Goal: Transaction & Acquisition: Purchase product/service

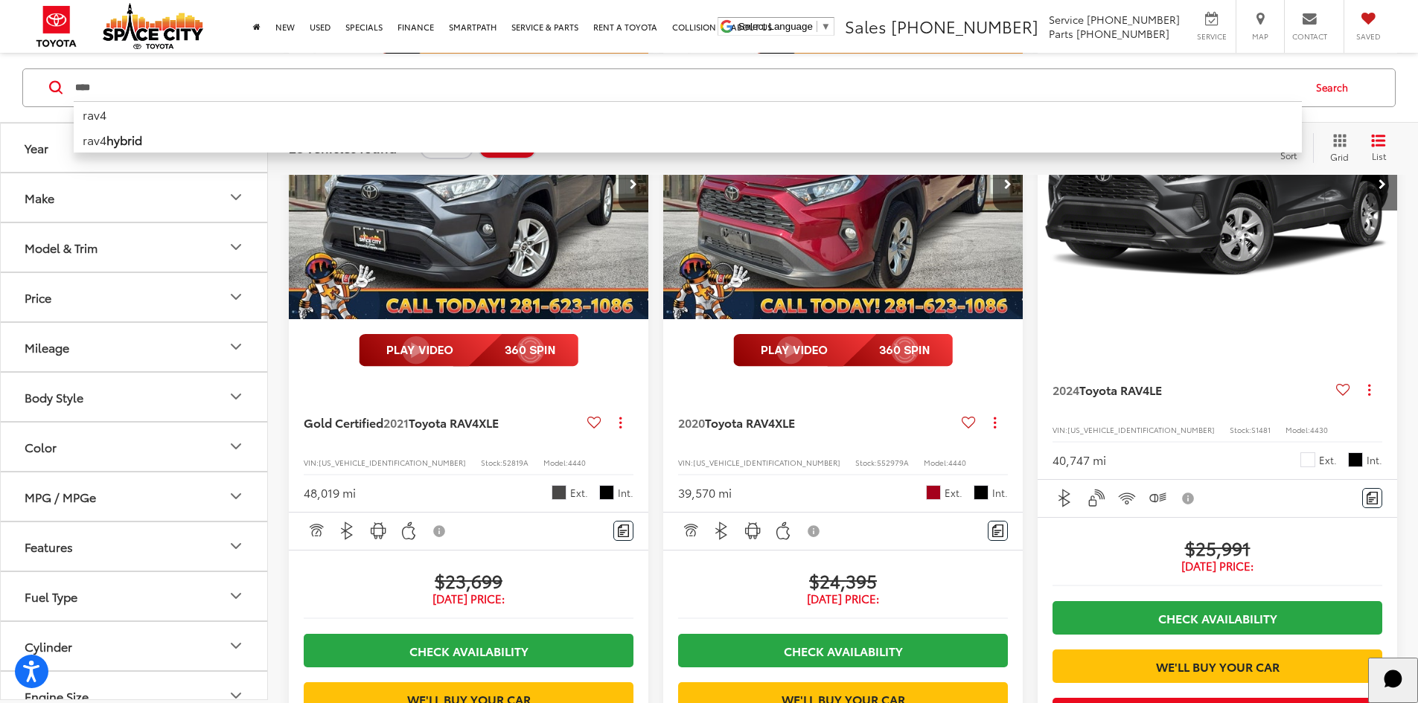
drag, startPoint x: 138, startPoint y: 92, endPoint x: -630, endPoint y: 218, distance: 777.8
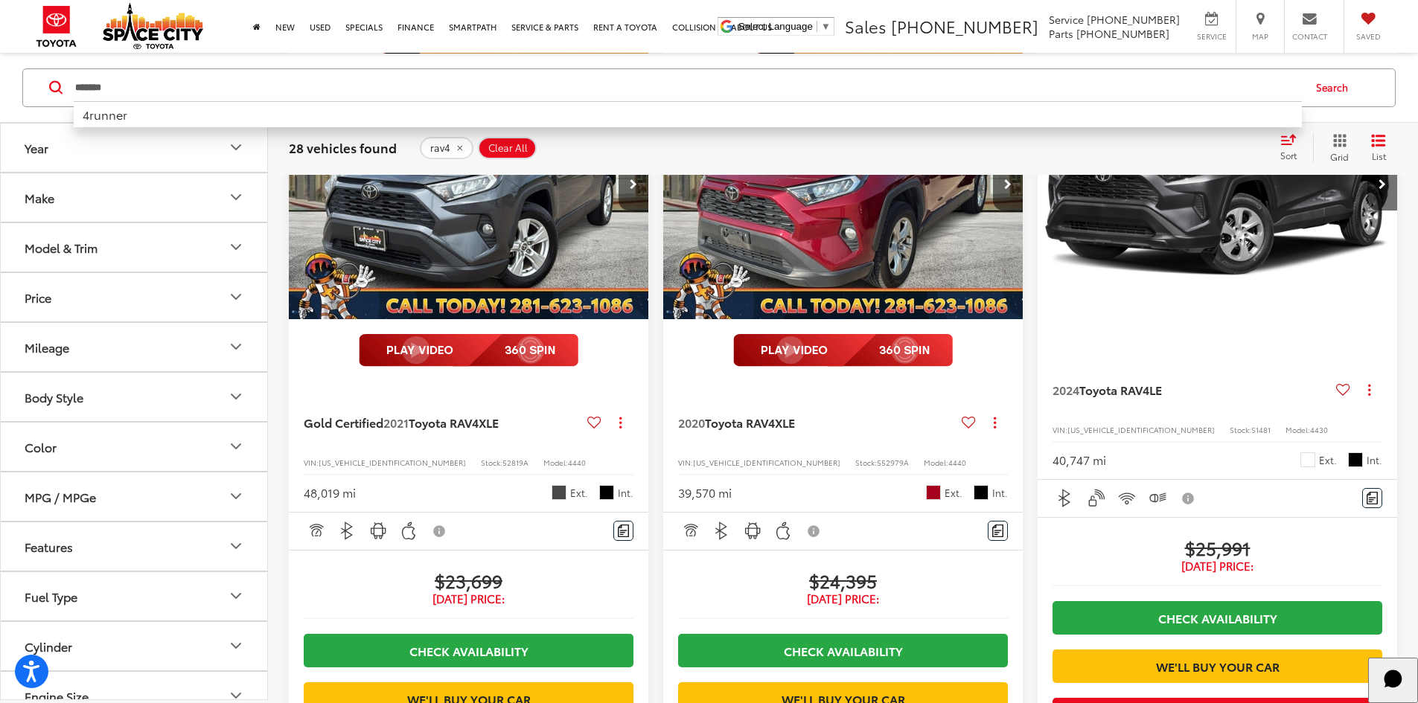
type input "*******"
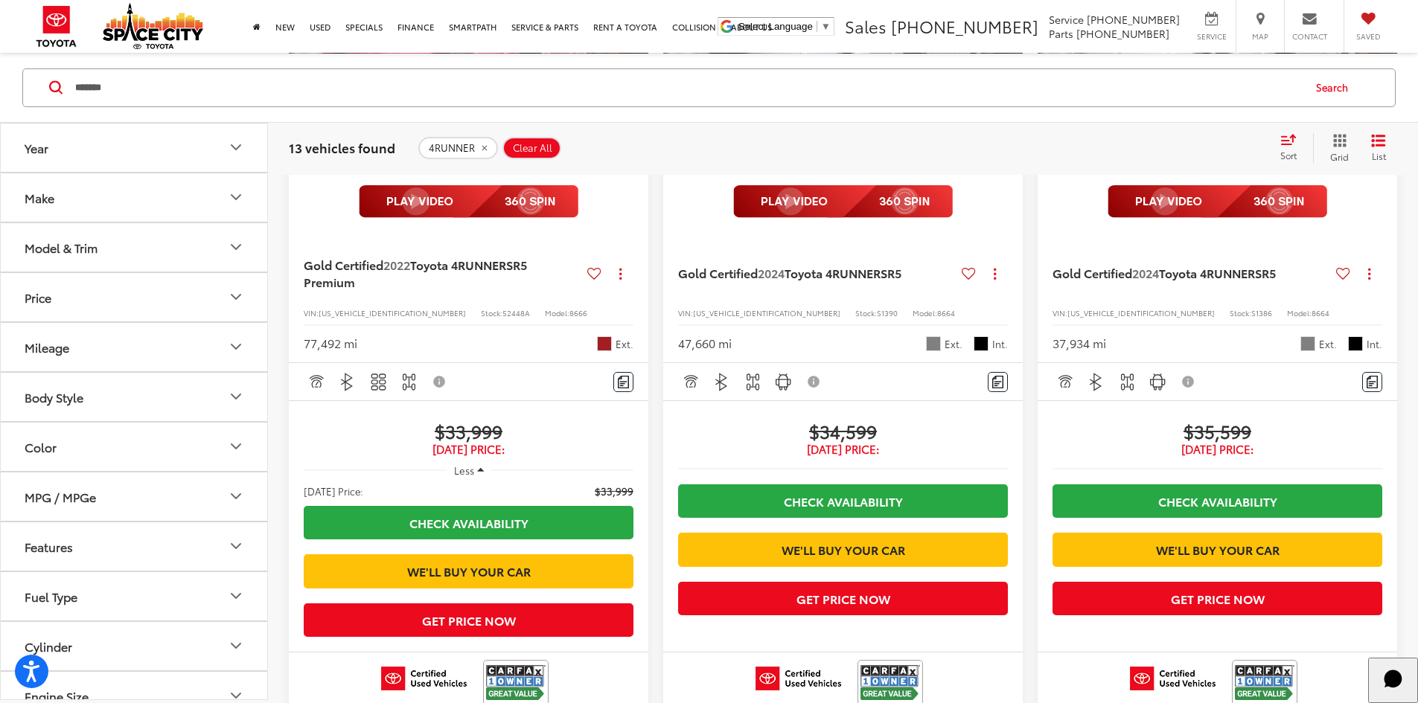
scroll to position [68, 0]
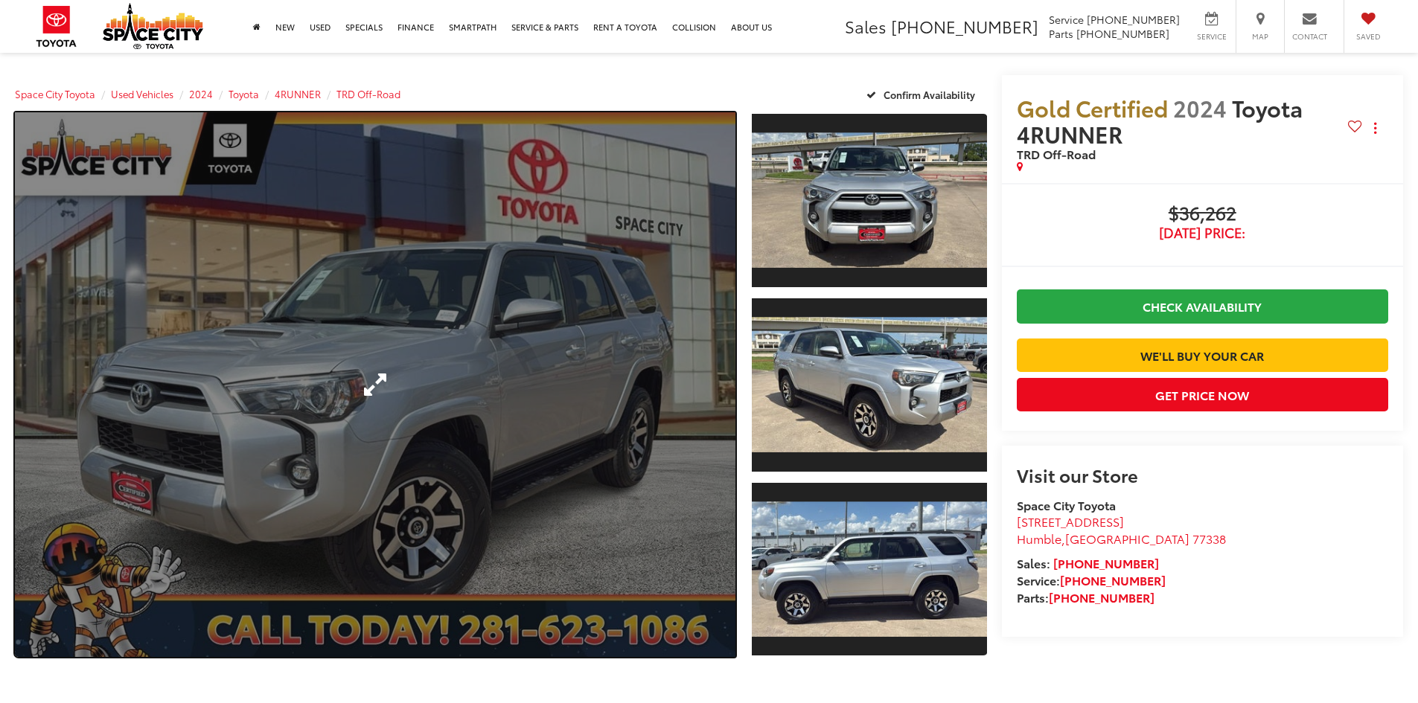
click at [528, 438] on link "Expand Photo 0" at bounding box center [375, 384] width 721 height 545
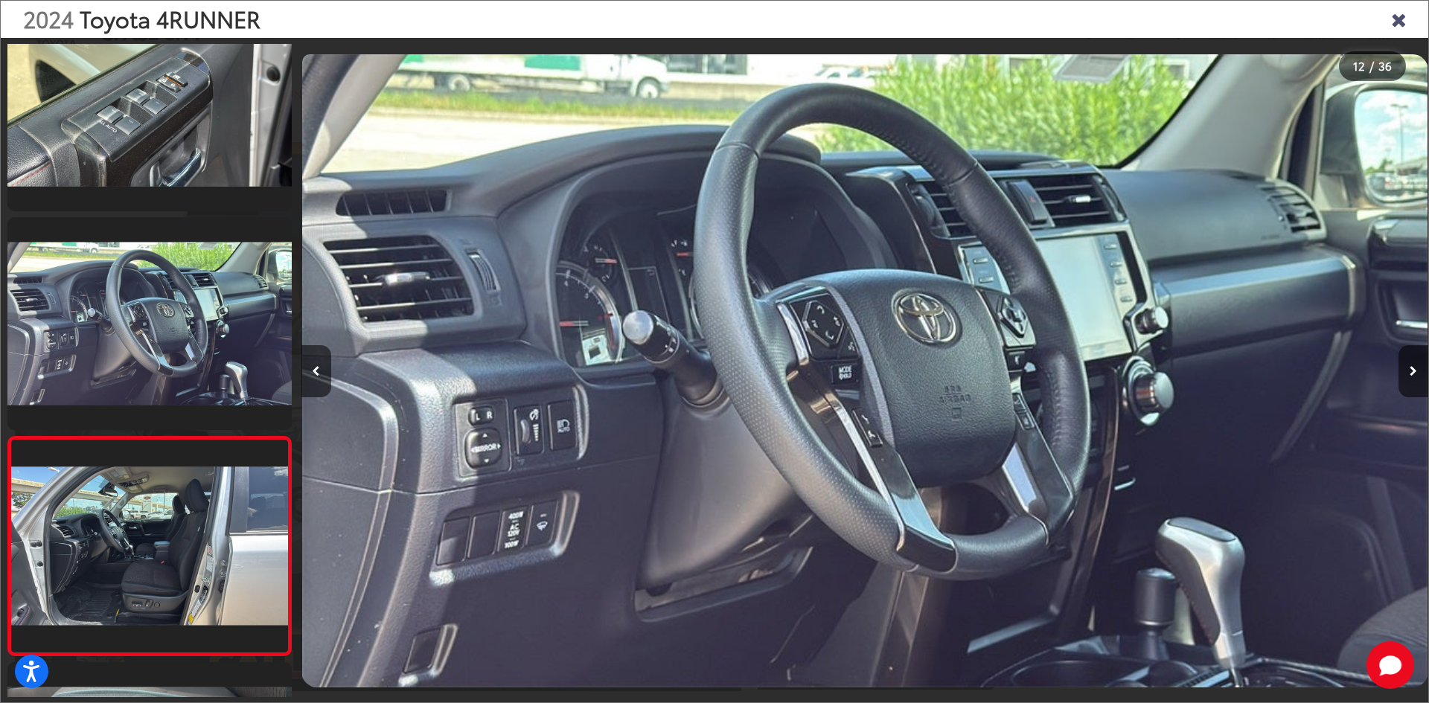
scroll to position [0, 12107]
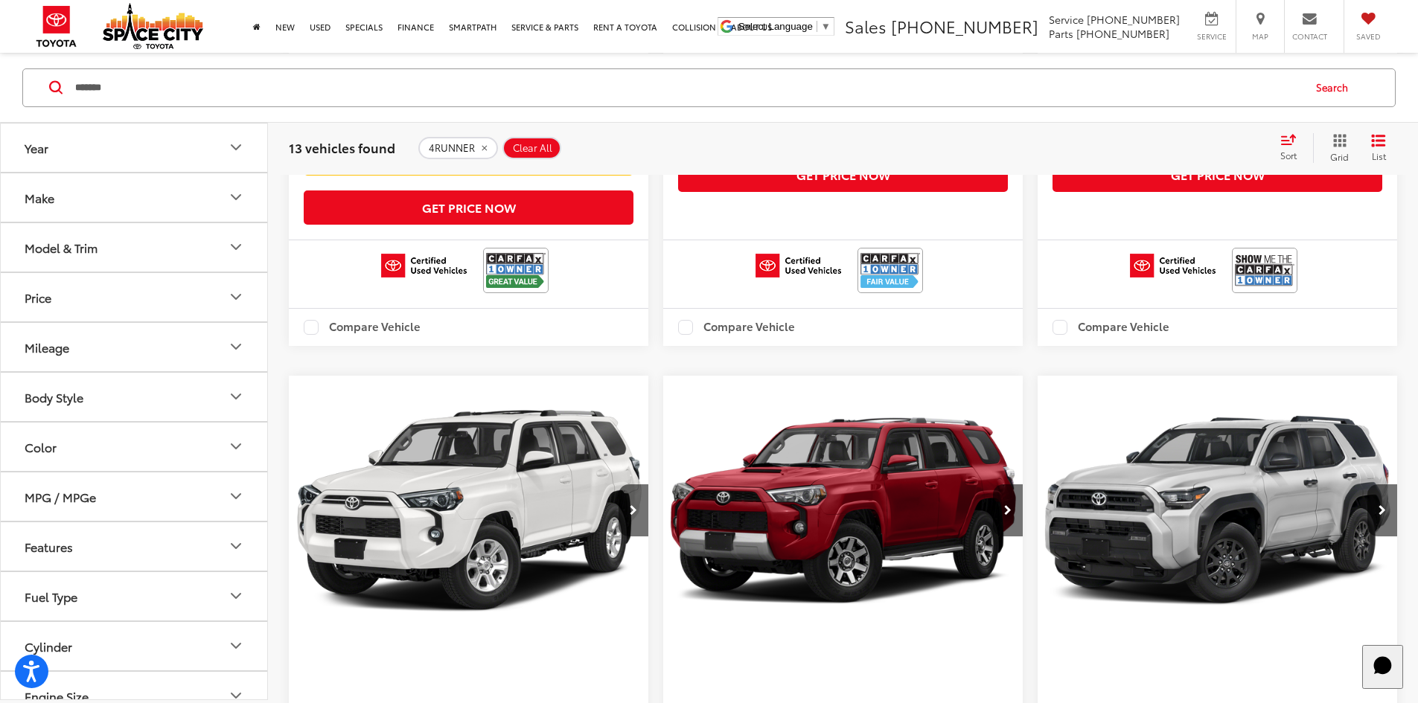
scroll to position [2307, 0]
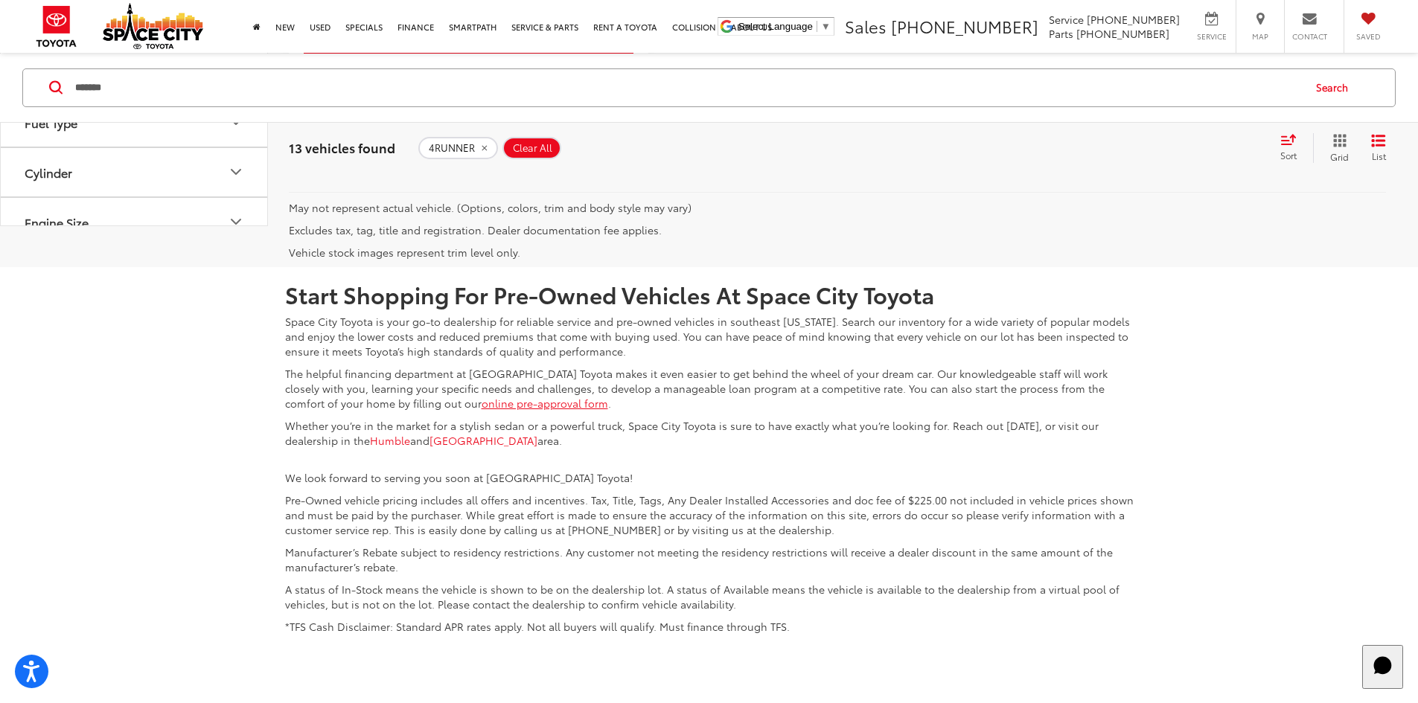
scroll to position [738, 0]
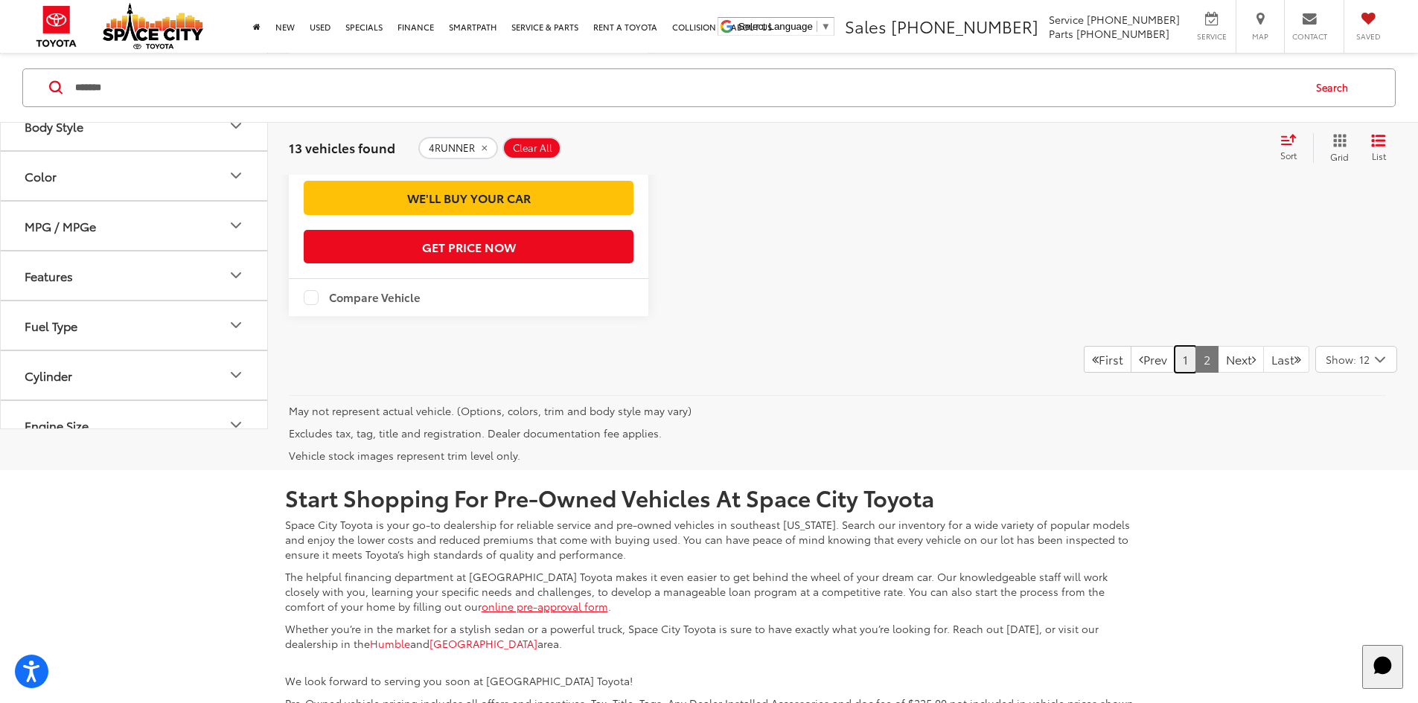
click at [1175, 371] on link "1" at bounding box center [1186, 359] width 22 height 27
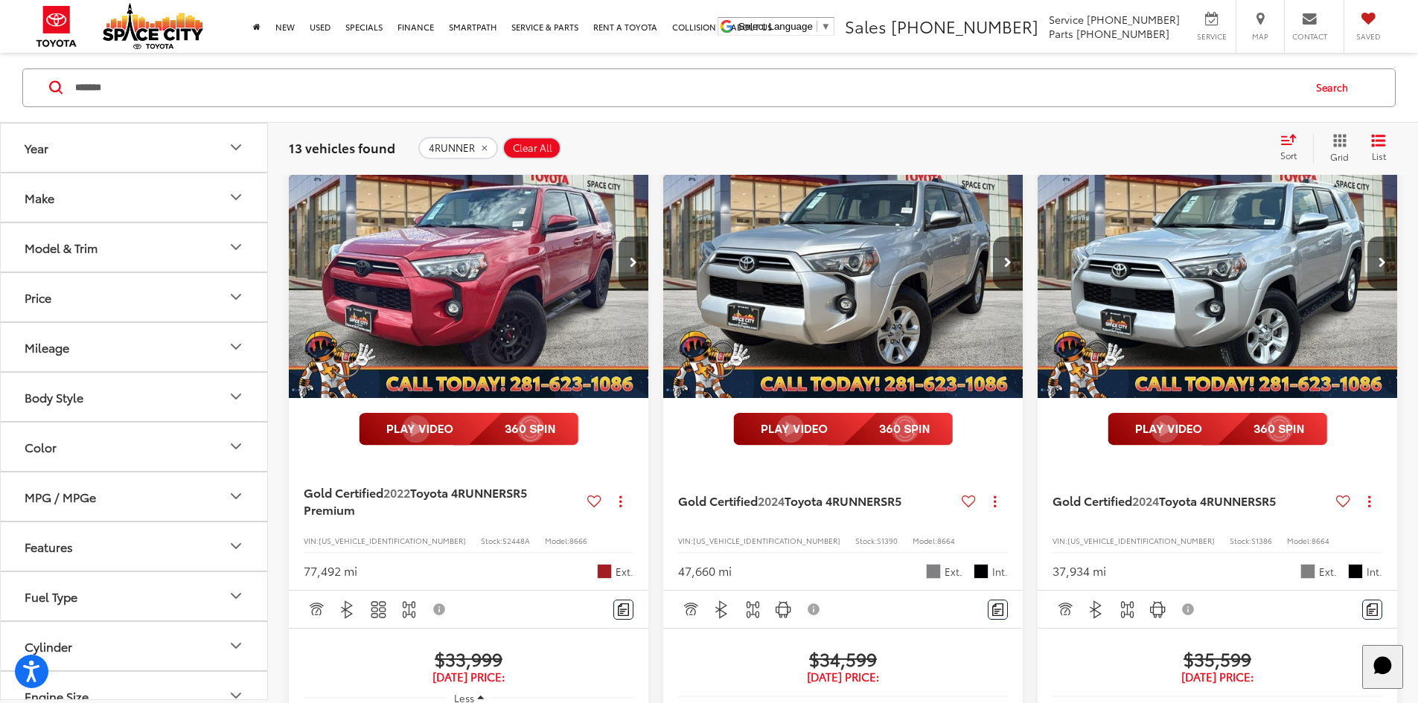
scroll to position [217, 0]
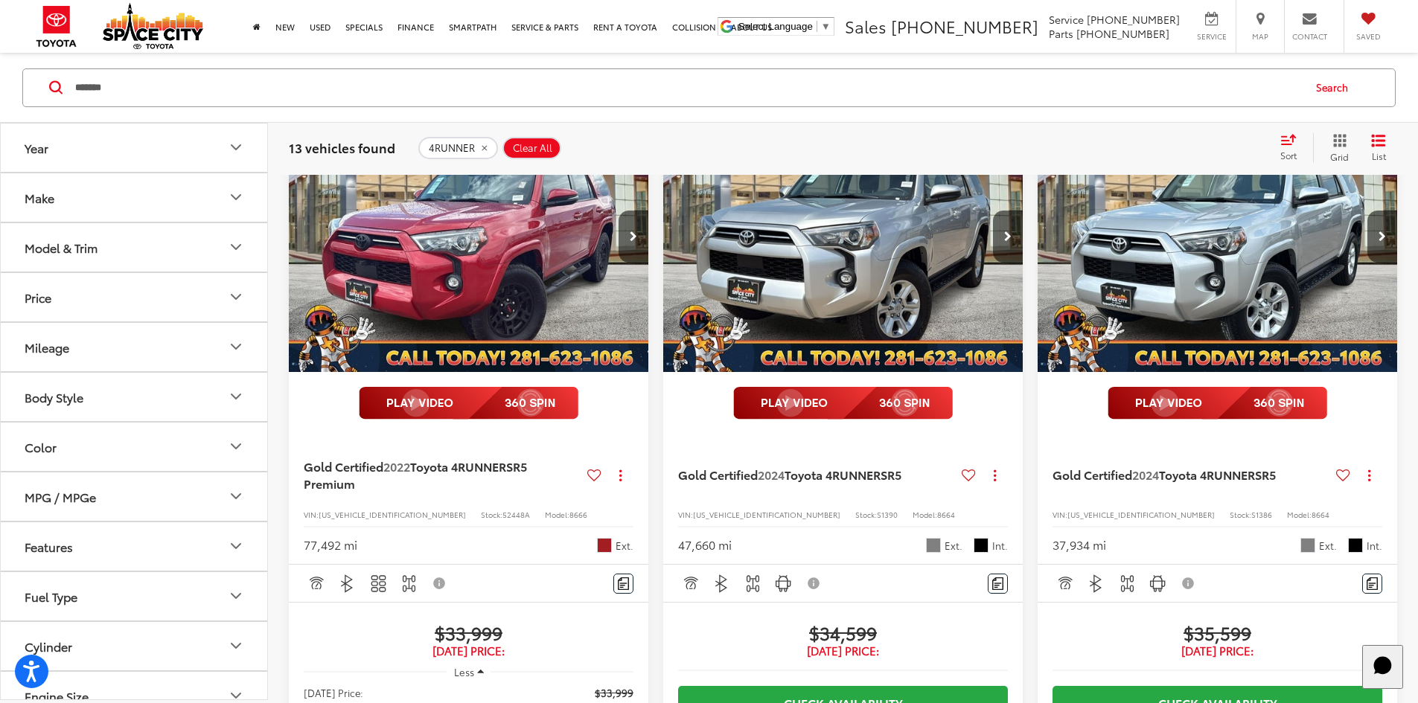
drag, startPoint x: 1225, startPoint y: 563, endPoint x: 1252, endPoint y: 561, distance: 26.8
drag, startPoint x: 1225, startPoint y: 563, endPoint x: 1310, endPoint y: 563, distance: 84.9
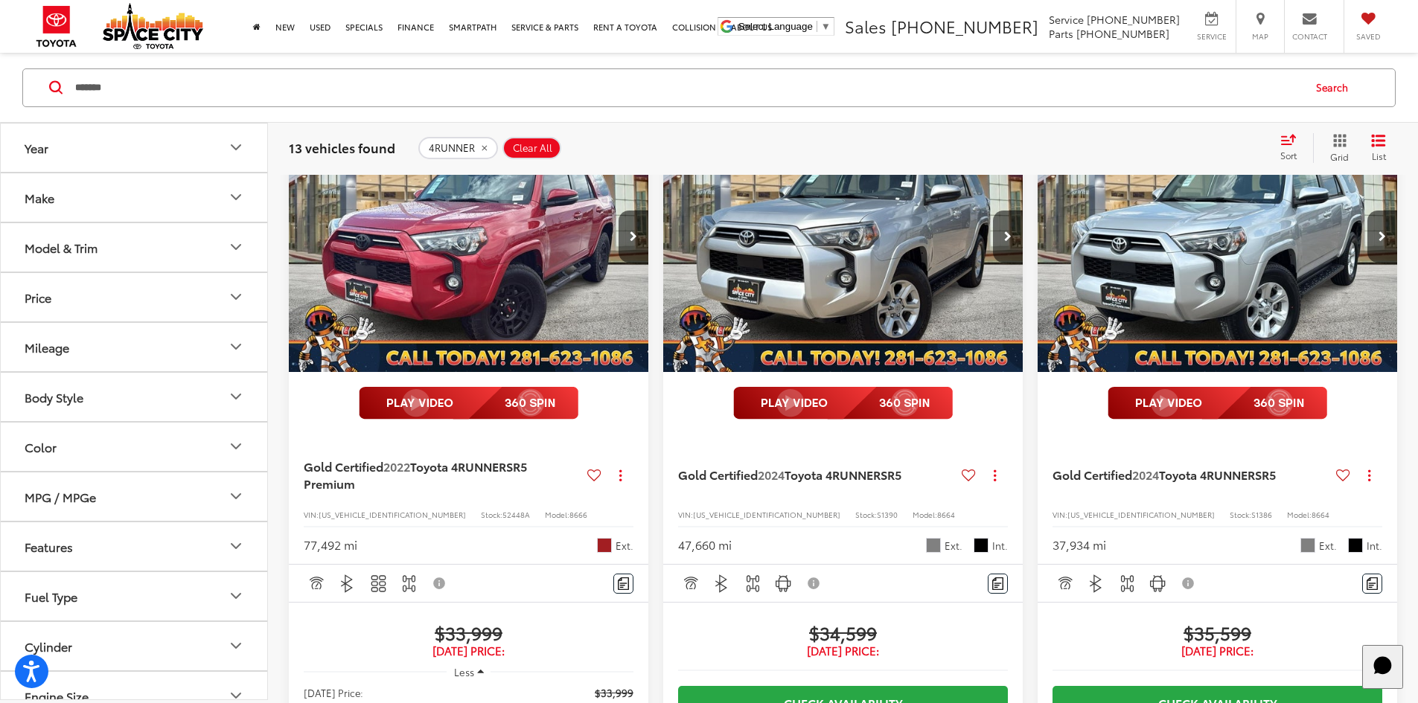
copy span "$36,262"
copy span "S1283"
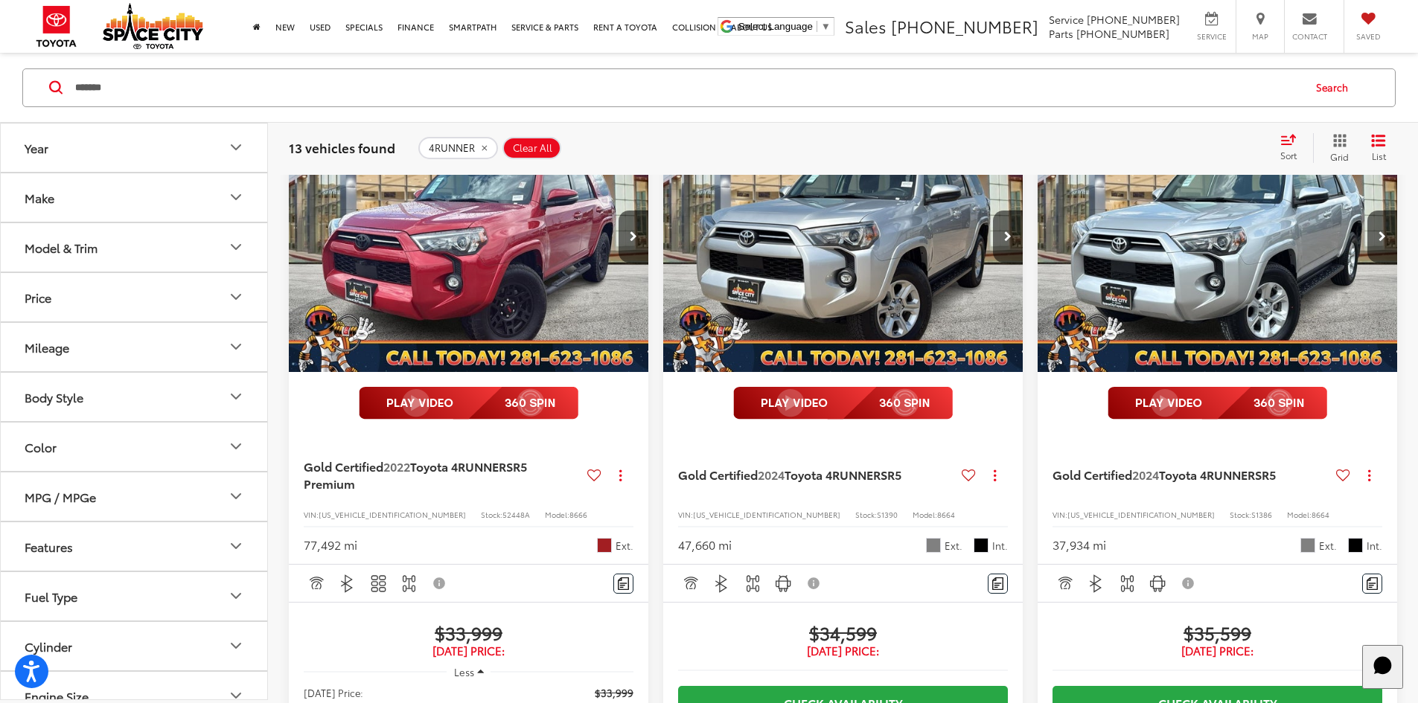
drag, startPoint x: 157, startPoint y: 94, endPoint x: -175, endPoint y: 151, distance: 336.9
click at [0, 151] on html "Accessibility Screen-Reader Guide, Feedback, and Issue Reporting | New window S…" at bounding box center [709, 134] width 1418 height 703
type input "*"
type input "******"
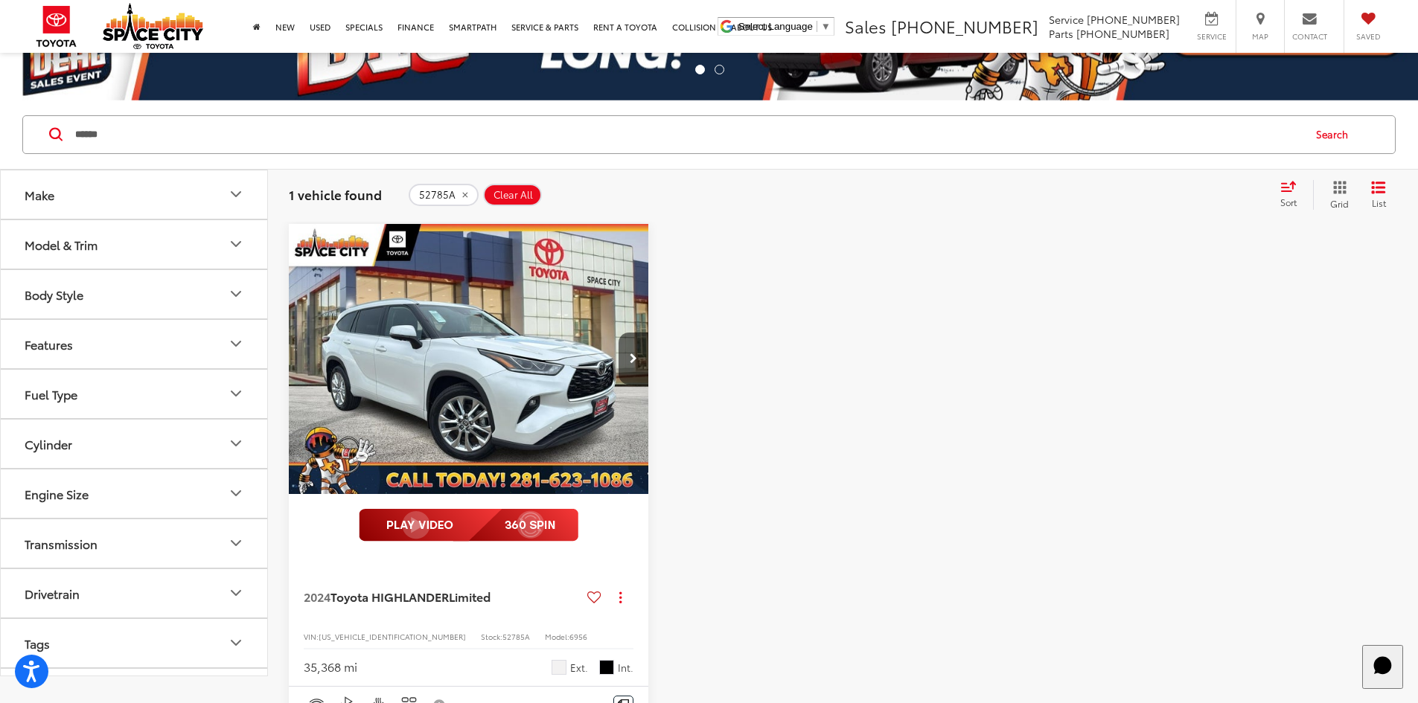
scroll to position [68, 0]
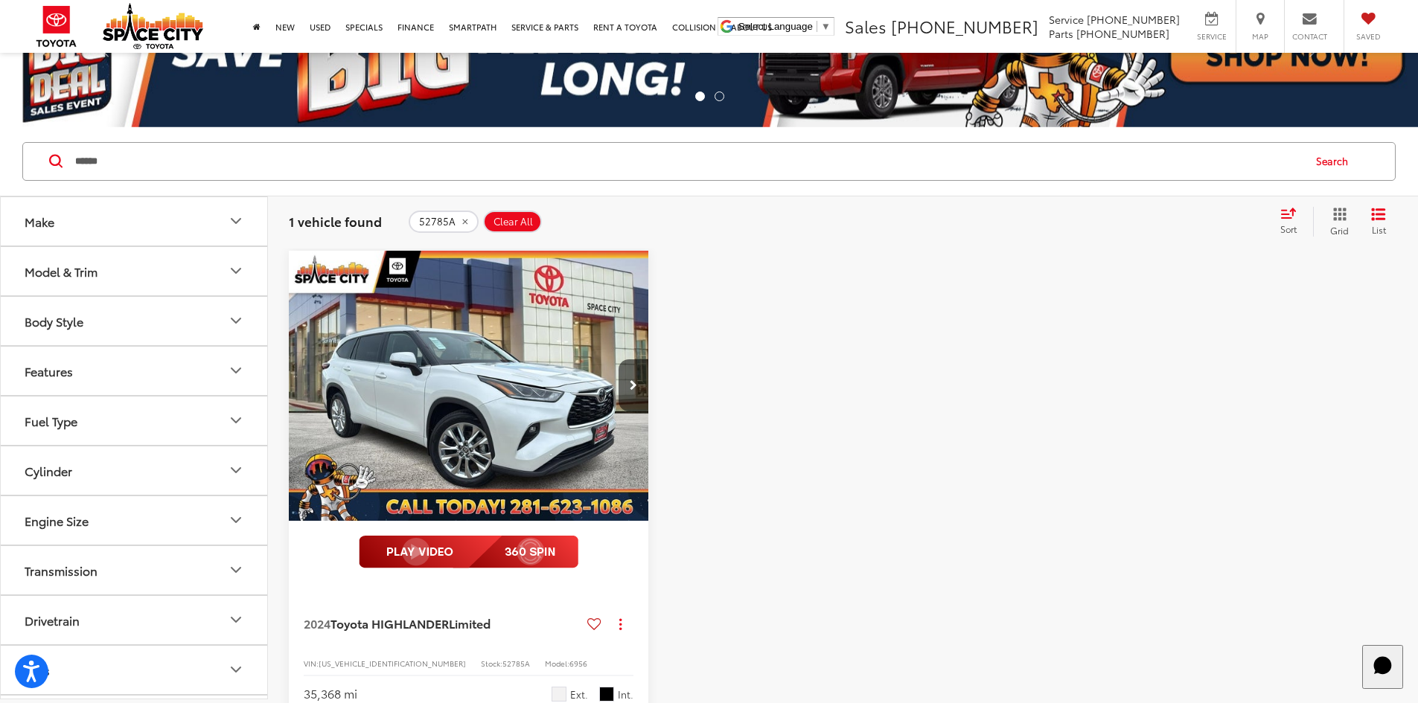
drag, startPoint x: 139, startPoint y: 163, endPoint x: -479, endPoint y: 93, distance: 621.8
click at [0, 93] on html "Accessibility Screen-Reader Guide, Feedback, and Issue Reporting | New window S…" at bounding box center [709, 283] width 1418 height 703
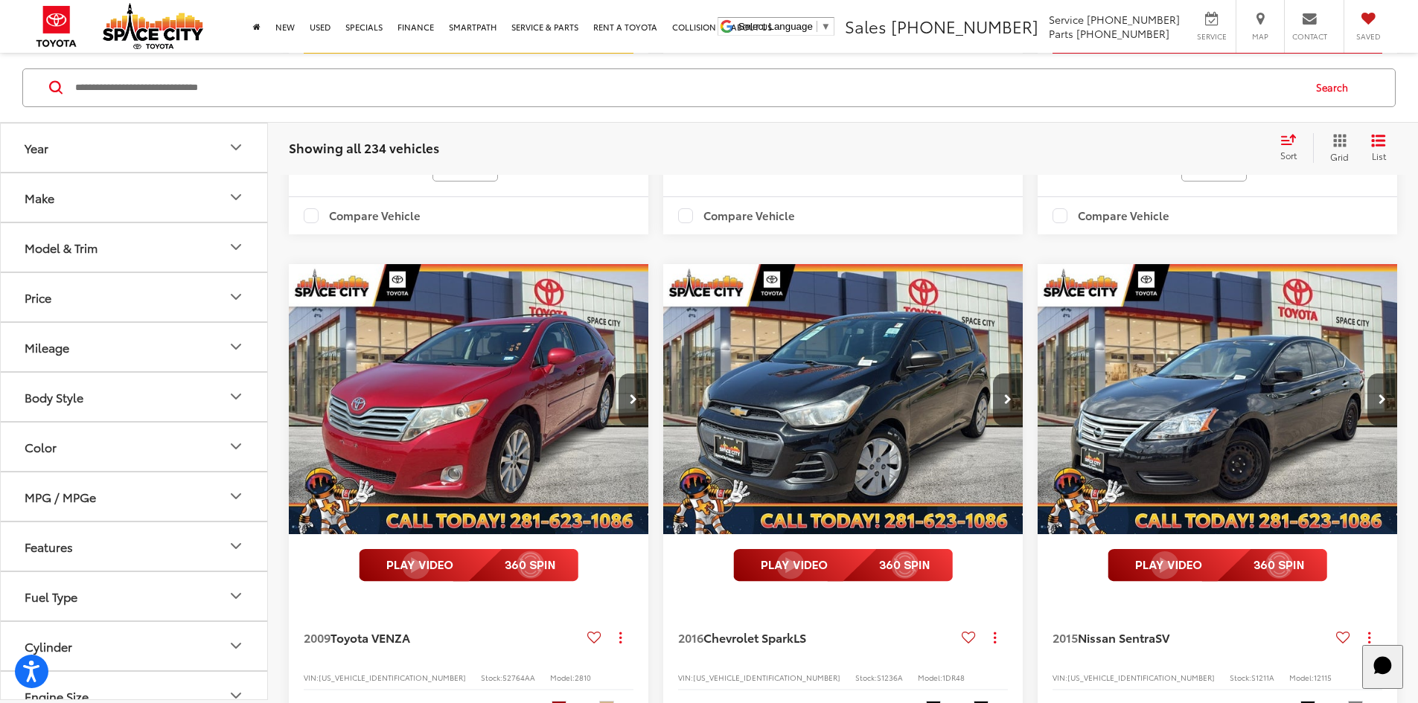
scroll to position [1117, 0]
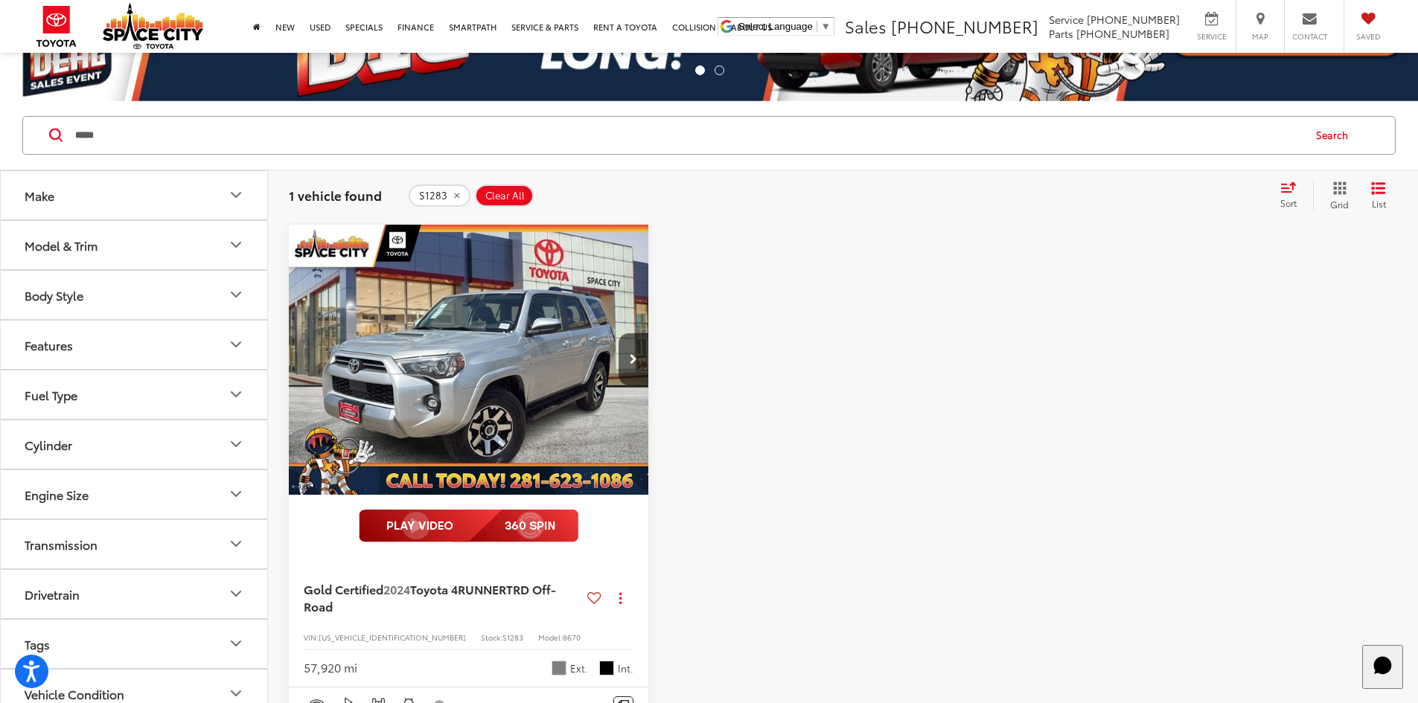
scroll to position [68, 0]
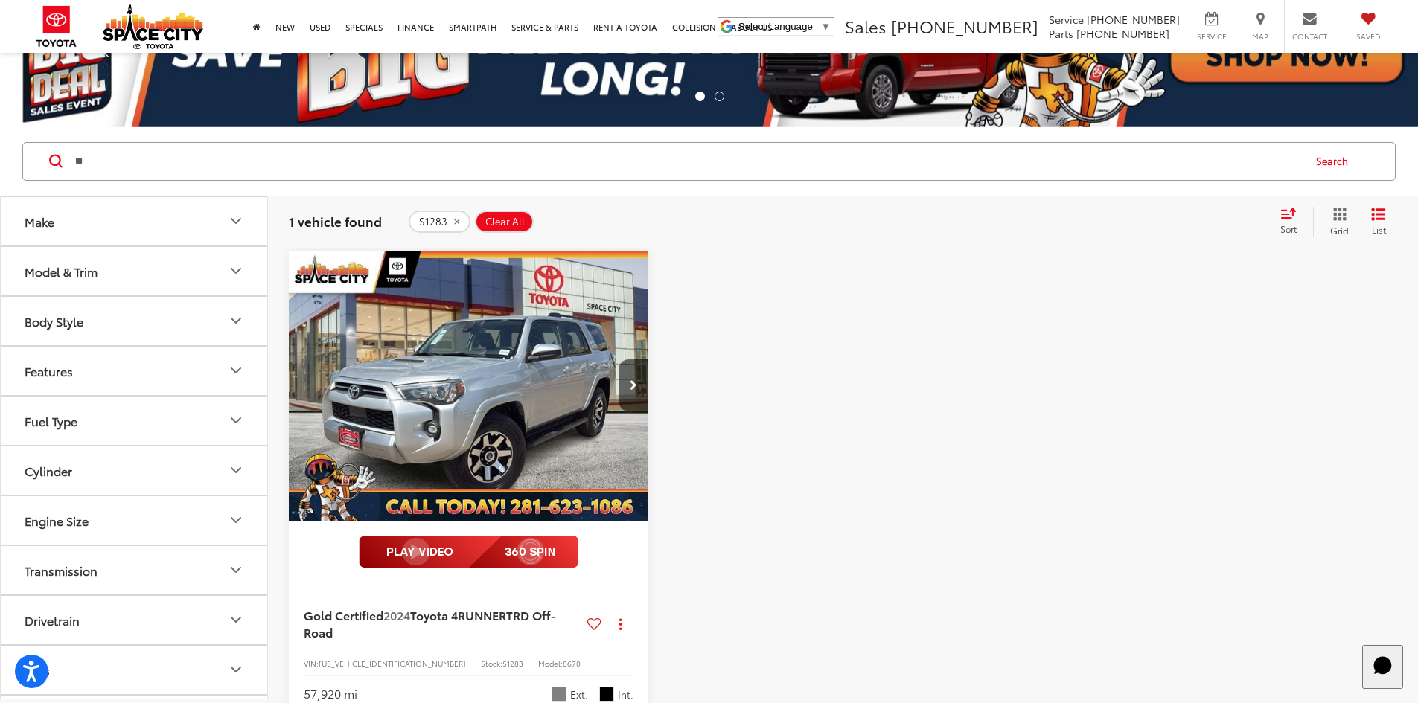
type input "*"
type input "*****"
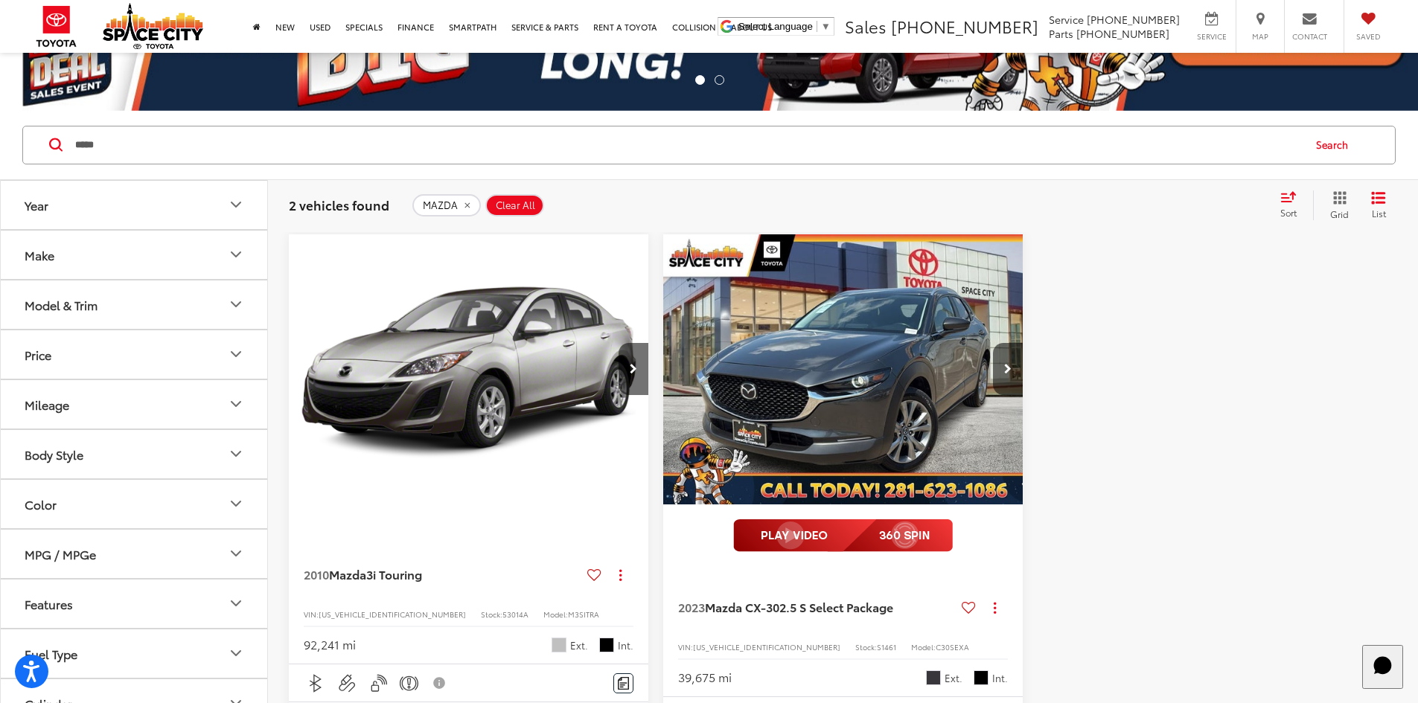
scroll to position [68, 0]
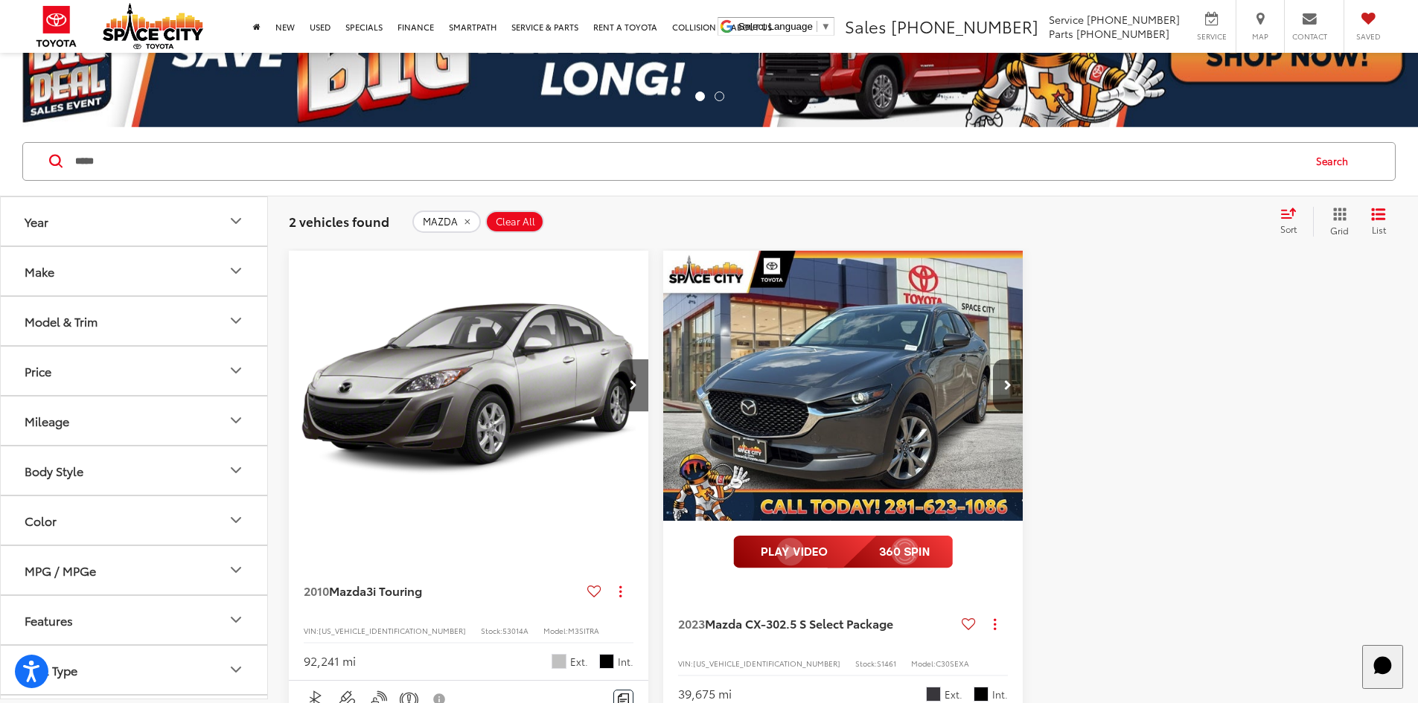
drag, startPoint x: 92, startPoint y: 173, endPoint x: -92, endPoint y: 254, distance: 201.0
click at [0, 254] on html "Accessibility Screen-Reader Guide, Feedback, and Issue Reporting | New window S…" at bounding box center [709, 283] width 1418 height 703
